Goal: Go to known website: Go to known website

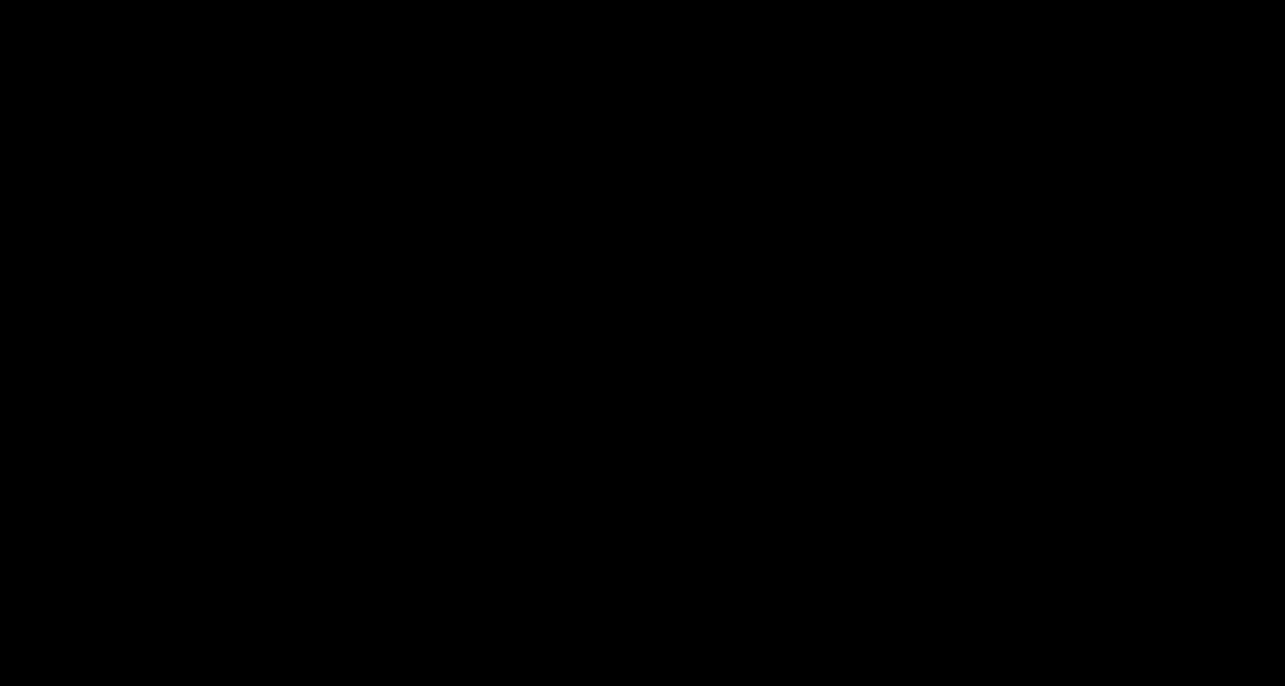
click at [413, 339] on body at bounding box center [642, 343] width 1285 height 686
